Goal: Check status

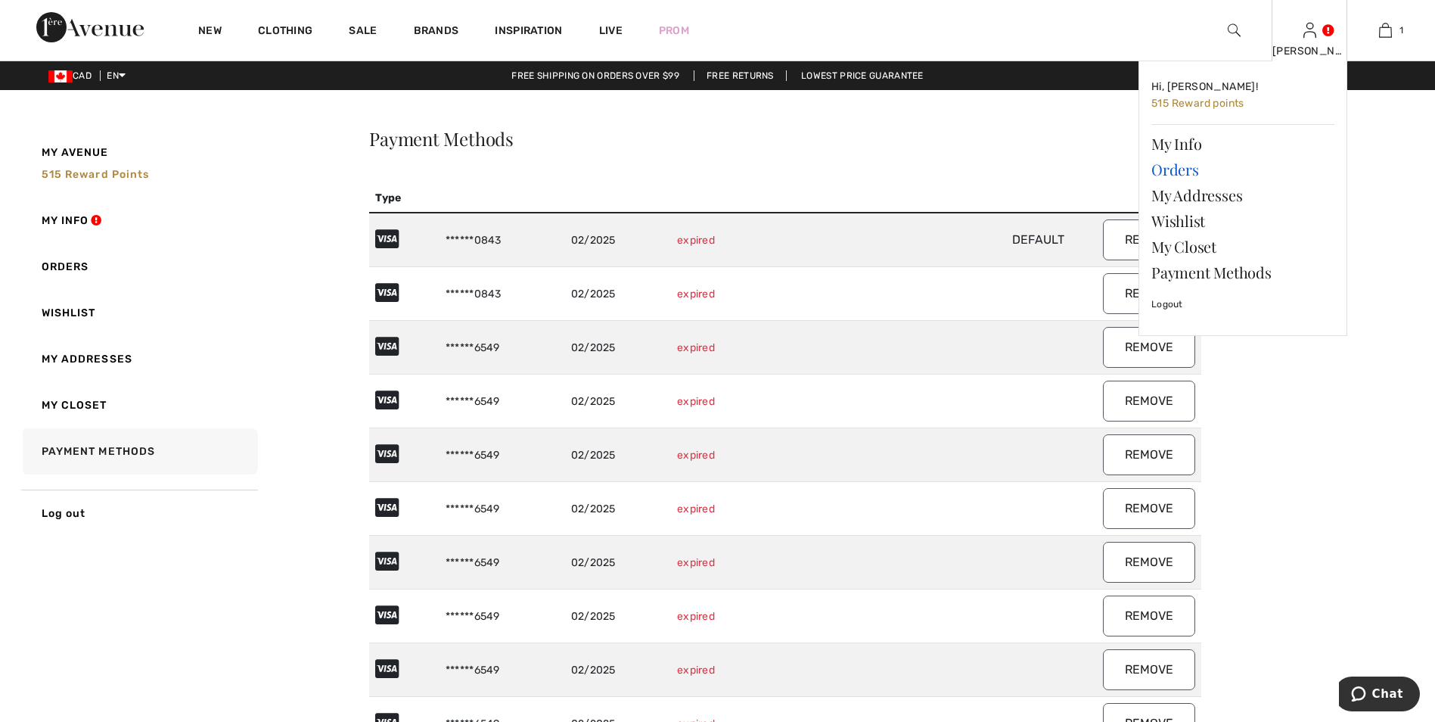
click at [1185, 169] on link "Orders" at bounding box center [1242, 170] width 183 height 26
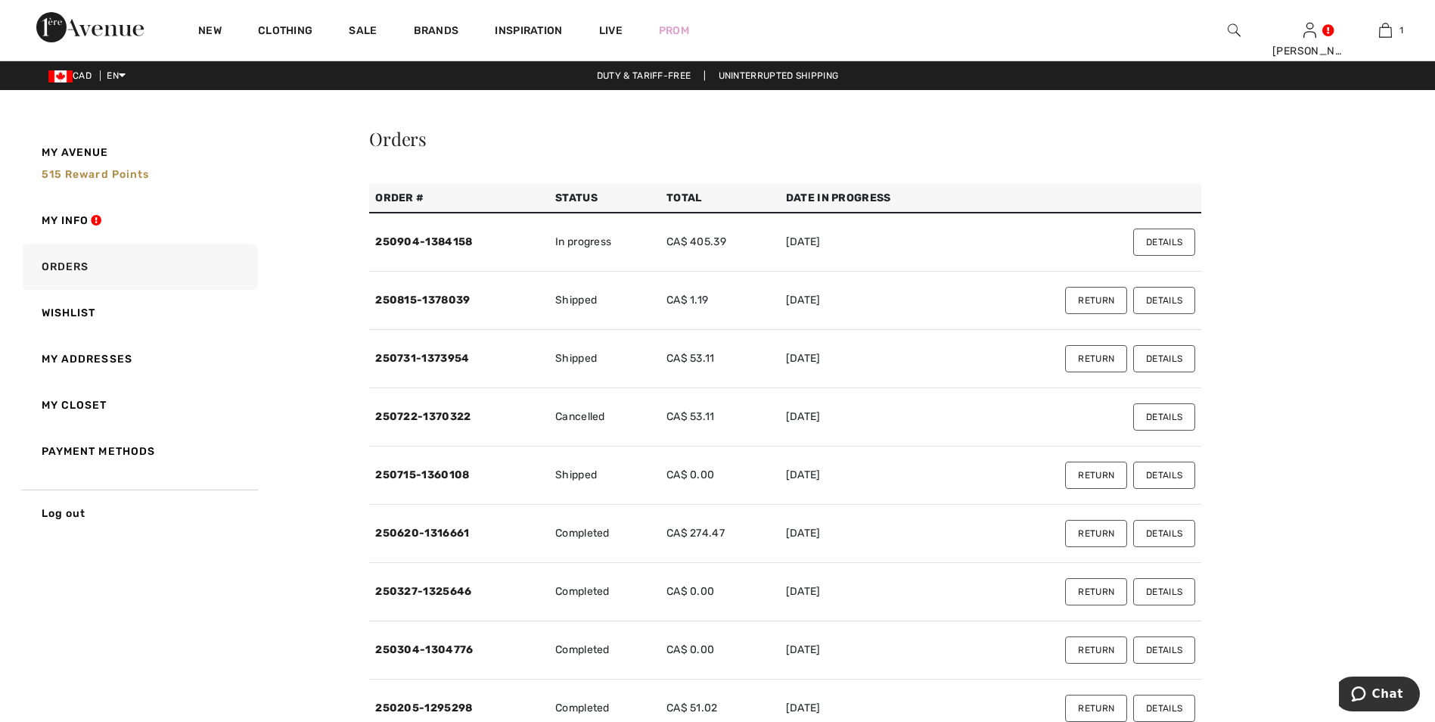
click at [1172, 247] on button "Details" at bounding box center [1164, 241] width 62 height 27
